Goal: Task Accomplishment & Management: Use online tool/utility

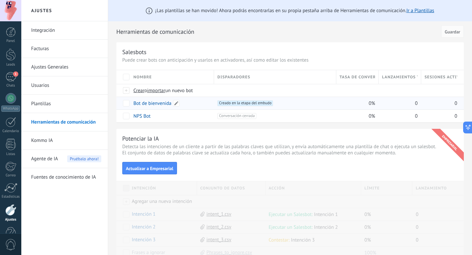
click at [150, 101] on link "Bot de bienvenida" at bounding box center [152, 103] width 38 height 6
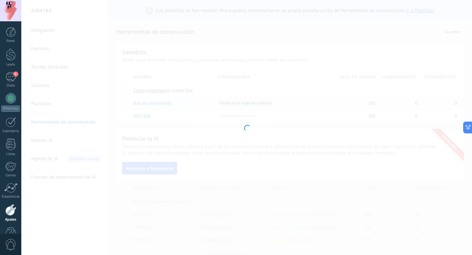
type input "**********"
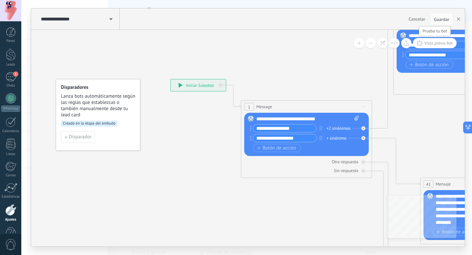
click at [437, 42] on span "Vista previa bot" at bounding box center [438, 43] width 29 height 6
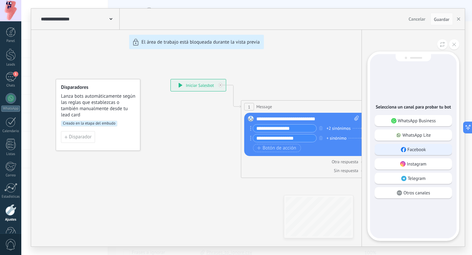
click at [424, 152] on p "Facebook" at bounding box center [417, 150] width 19 height 6
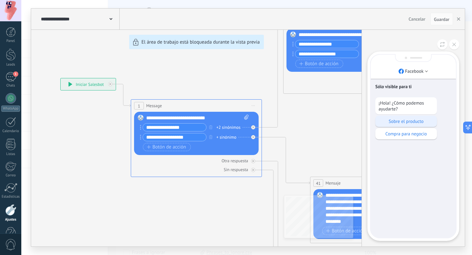
click at [416, 120] on p "Sobre el producto" at bounding box center [406, 121] width 55 height 6
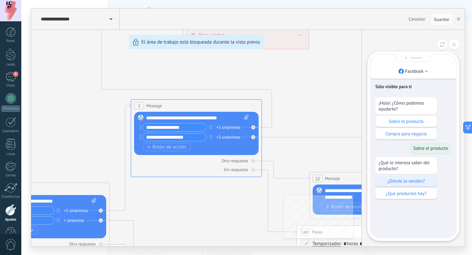
click at [418, 184] on p "¿Dónde lo venden?" at bounding box center [406, 181] width 55 height 6
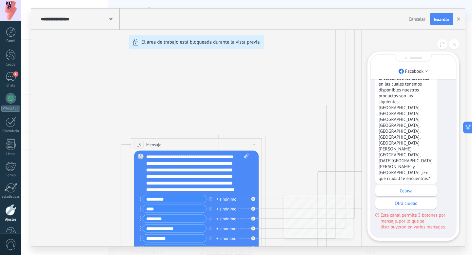
drag, startPoint x: 234, startPoint y: 191, endPoint x: 215, endPoint y: 179, distance: 22.0
click at [215, 179] on div "**********" at bounding box center [248, 128] width 434 height 238
click at [247, 154] on div "**********" at bounding box center [248, 128] width 434 height 238
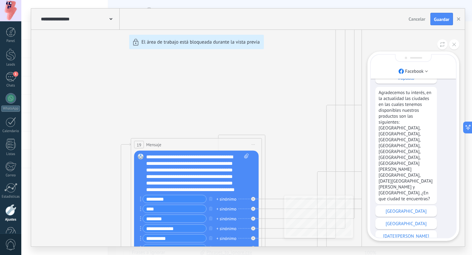
scroll to position [-319, 0]
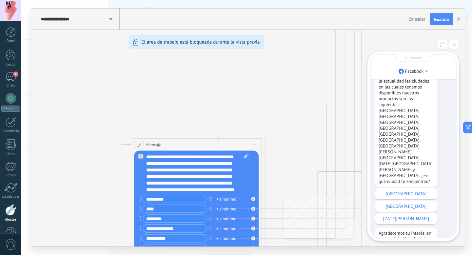
drag, startPoint x: 379, startPoint y: 97, endPoint x: 432, endPoint y: 158, distance: 80.4
click at [455, 44] on icon at bounding box center [455, 45] width 4 height 4
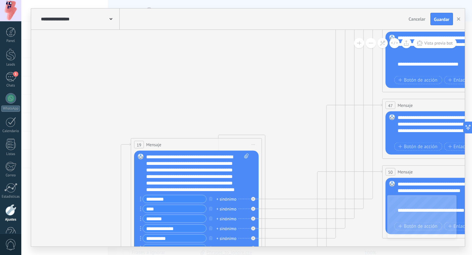
scroll to position [0, 0]
click at [197, 157] on div "**********" at bounding box center [197, 173] width 103 height 39
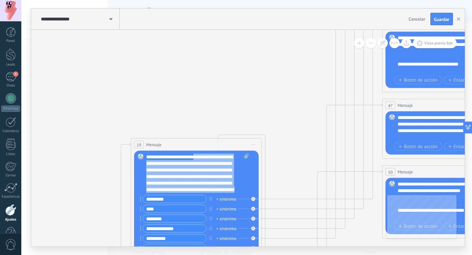
scroll to position [7, 0]
drag, startPoint x: 197, startPoint y: 157, endPoint x: 215, endPoint y: 184, distance: 31.6
click at [215, 184] on div "**********" at bounding box center [197, 173] width 103 height 39
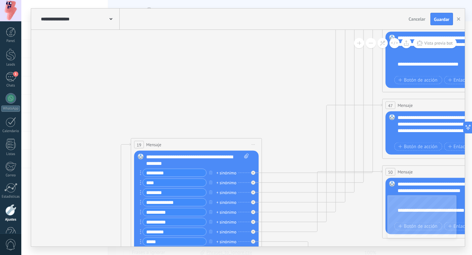
scroll to position [0, 0]
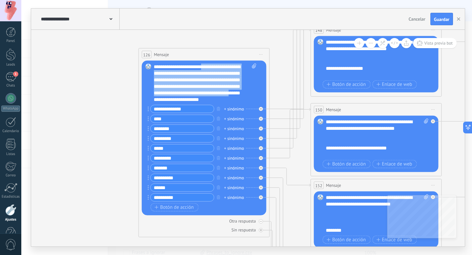
drag, startPoint x: 206, startPoint y: 67, endPoint x: 251, endPoint y: 91, distance: 50.9
click at [251, 91] on div "**********" at bounding box center [205, 83] width 102 height 39
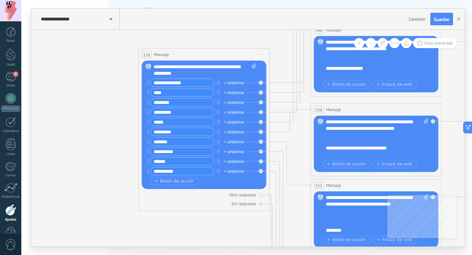
click at [115, 94] on icon at bounding box center [100, 96] width 2470 height 1506
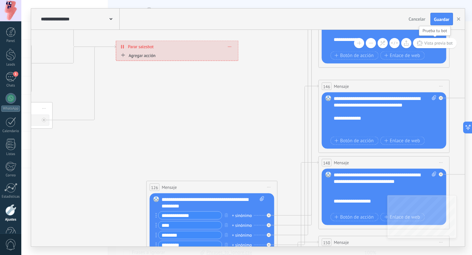
click at [440, 41] on span "Vista previa bot" at bounding box center [438, 43] width 29 height 6
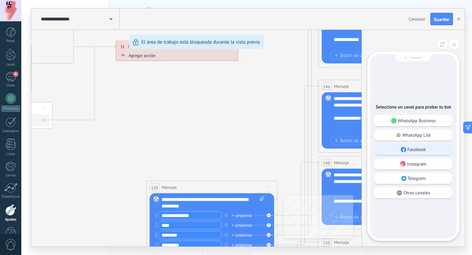
click at [420, 152] on p "Facebook" at bounding box center [417, 150] width 19 height 6
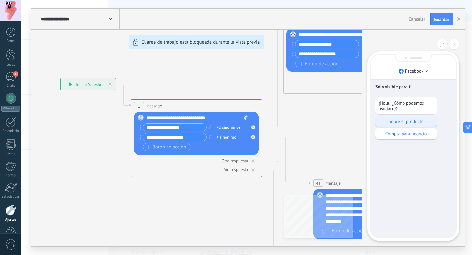
click at [409, 121] on p "Sobre el producto" at bounding box center [406, 121] width 55 height 6
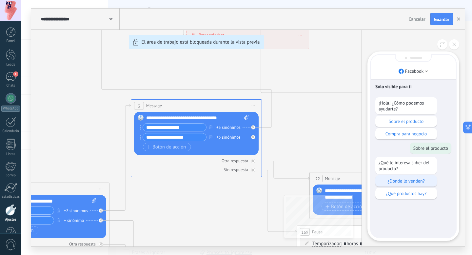
click at [408, 181] on p "¿Dónde lo venden?" at bounding box center [406, 181] width 55 height 6
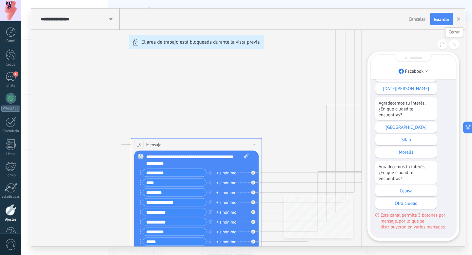
click at [452, 41] on button at bounding box center [454, 44] width 10 height 10
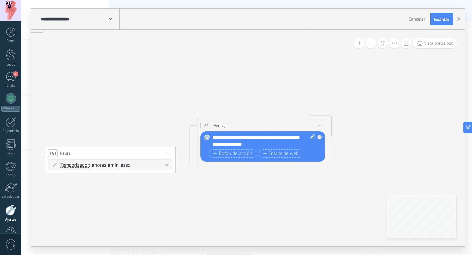
click at [321, 125] on span "Iniciar vista previa aquí Cambiar nombre Duplicar [GEOGRAPHIC_DATA]" at bounding box center [320, 126] width 10 height 10
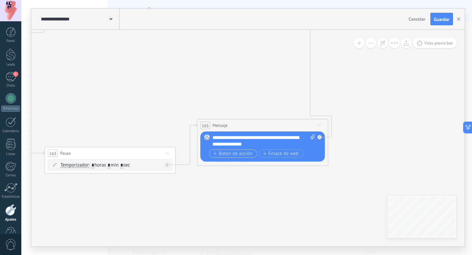
click at [236, 153] on span "Botón de acción" at bounding box center [232, 153] width 39 height 5
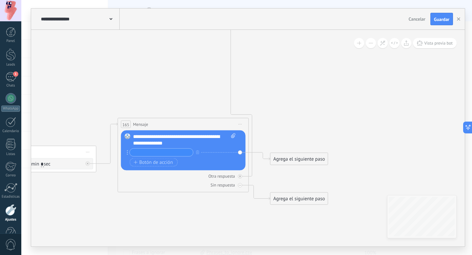
click at [309, 161] on div "Agrega el siguiente paso" at bounding box center [299, 159] width 57 height 11
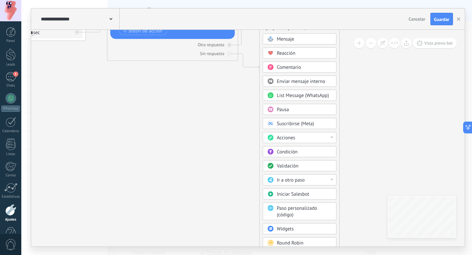
click at [293, 153] on span "Condición" at bounding box center [287, 152] width 21 height 6
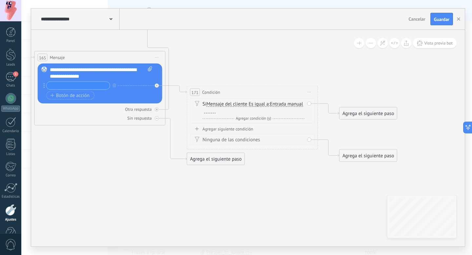
click at [234, 130] on div "Agregar siguiente condición" at bounding box center [252, 129] width 125 height 6
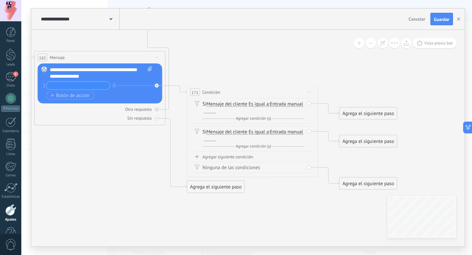
click at [310, 92] on icon at bounding box center [309, 92] width 3 height 1
click at [322, 133] on div "Borrar" at bounding box center [339, 135] width 65 height 11
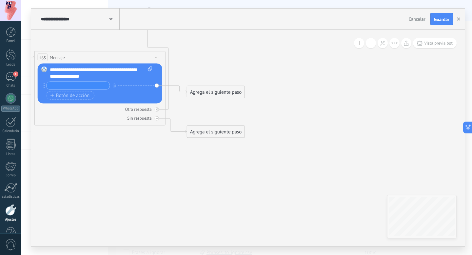
click at [214, 94] on div "Agrega el siguiente paso" at bounding box center [215, 92] width 57 height 11
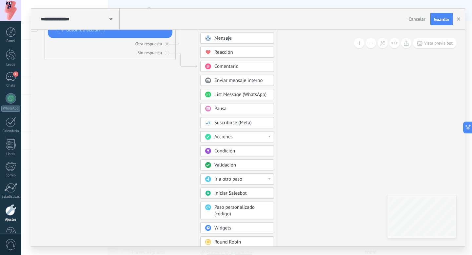
click at [233, 151] on span "Condición" at bounding box center [225, 151] width 21 height 6
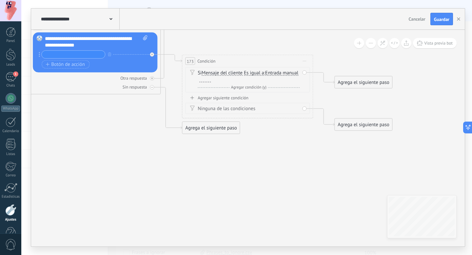
click at [265, 76] on span "Entrada manual" at bounding box center [281, 73] width 33 height 5
click at [262, 78] on button "Entrada manual" at bounding box center [303, 73] width 82 height 12
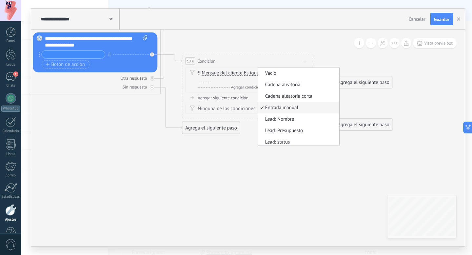
scroll to position [2, 0]
click at [258, 121] on span "Lead: Nombre" at bounding box center [297, 117] width 79 height 7
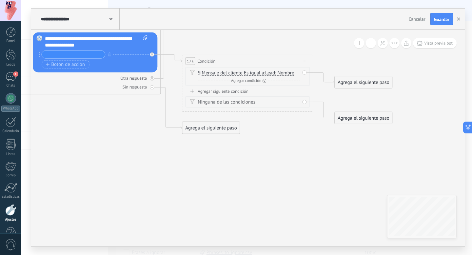
click at [288, 73] on span "Lead: Nombre" at bounding box center [279, 73] width 29 height 5
click at [288, 73] on button "Lead: Nombre" at bounding box center [303, 73] width 82 height 12
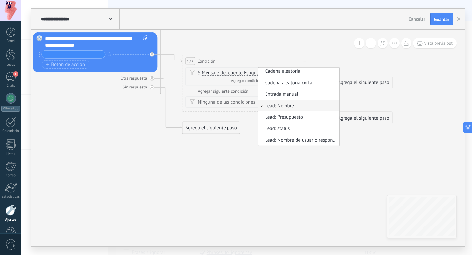
click at [246, 89] on div "Agregar siguiente condición" at bounding box center [247, 92] width 125 height 6
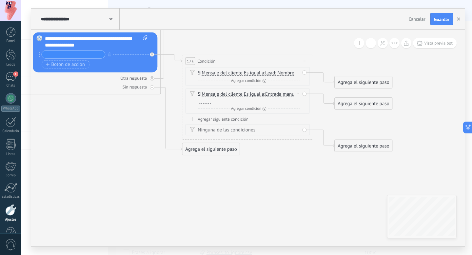
click at [297, 93] on div "Borrar" at bounding box center [297, 94] width 7 height 10
click at [304, 101] on div "Borrar" at bounding box center [307, 103] width 29 height 11
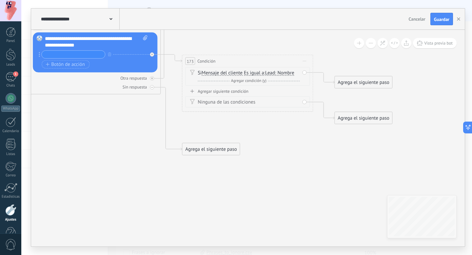
click at [230, 99] on div "Ninguna de las condiciones" at bounding box center [249, 102] width 102 height 7
click at [222, 92] on div "Agregar siguiente condición" at bounding box center [247, 92] width 125 height 6
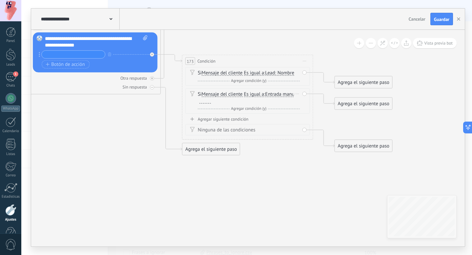
click at [269, 93] on div "Si Mensaje del cliente Mensaje del cliente Emoción de la conversación Comentari…" at bounding box center [249, 97] width 102 height 13
click at [305, 59] on span "Iniciar vista previa aquí Cambiar nombre Duplicar [GEOGRAPHIC_DATA]" at bounding box center [304, 61] width 10 height 10
click at [310, 102] on icon at bounding box center [309, 104] width 4 height 4
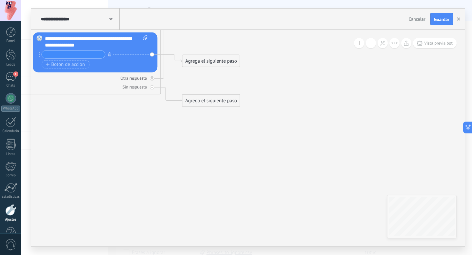
click at [109, 54] on icon "button" at bounding box center [109, 54] width 3 height 4
